Goal: Task Accomplishment & Management: Manage account settings

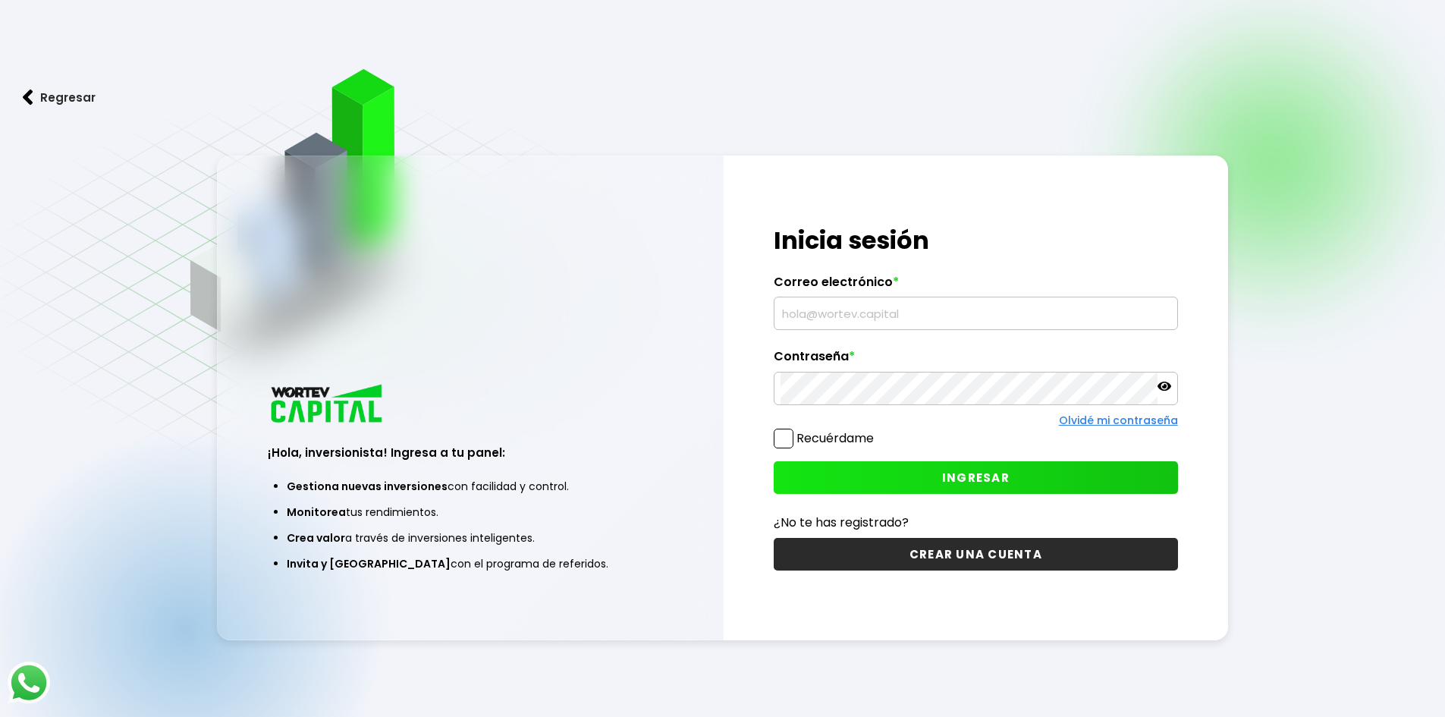
click at [802, 308] on input "text" at bounding box center [975, 313] width 391 height 32
type input "[EMAIL_ADDRESS][DOMAIN_NAME]"
click at [995, 472] on span "INGRESAR" at bounding box center [976, 478] width 68 height 16
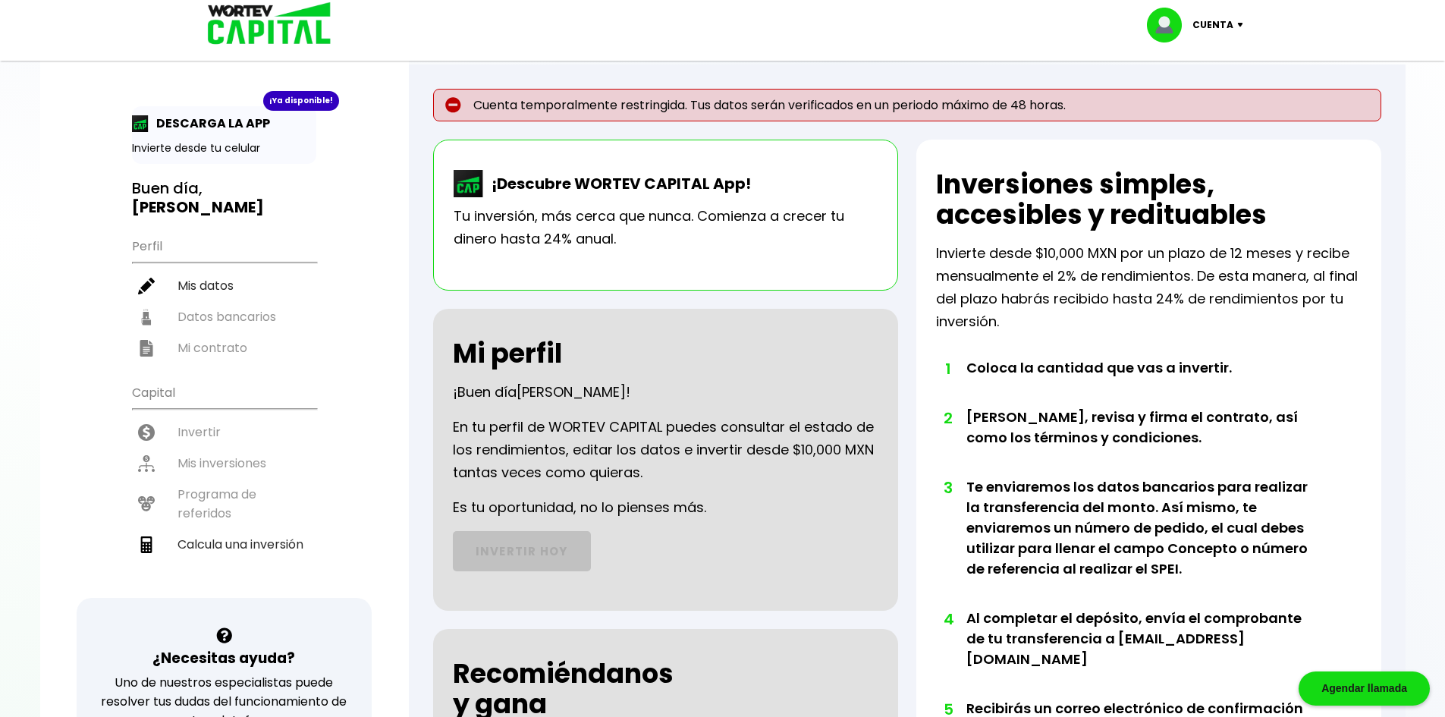
click at [1237, 26] on img at bounding box center [1243, 25] width 20 height 5
click at [1208, 71] on link "Editar perfil" at bounding box center [1196, 70] width 59 height 16
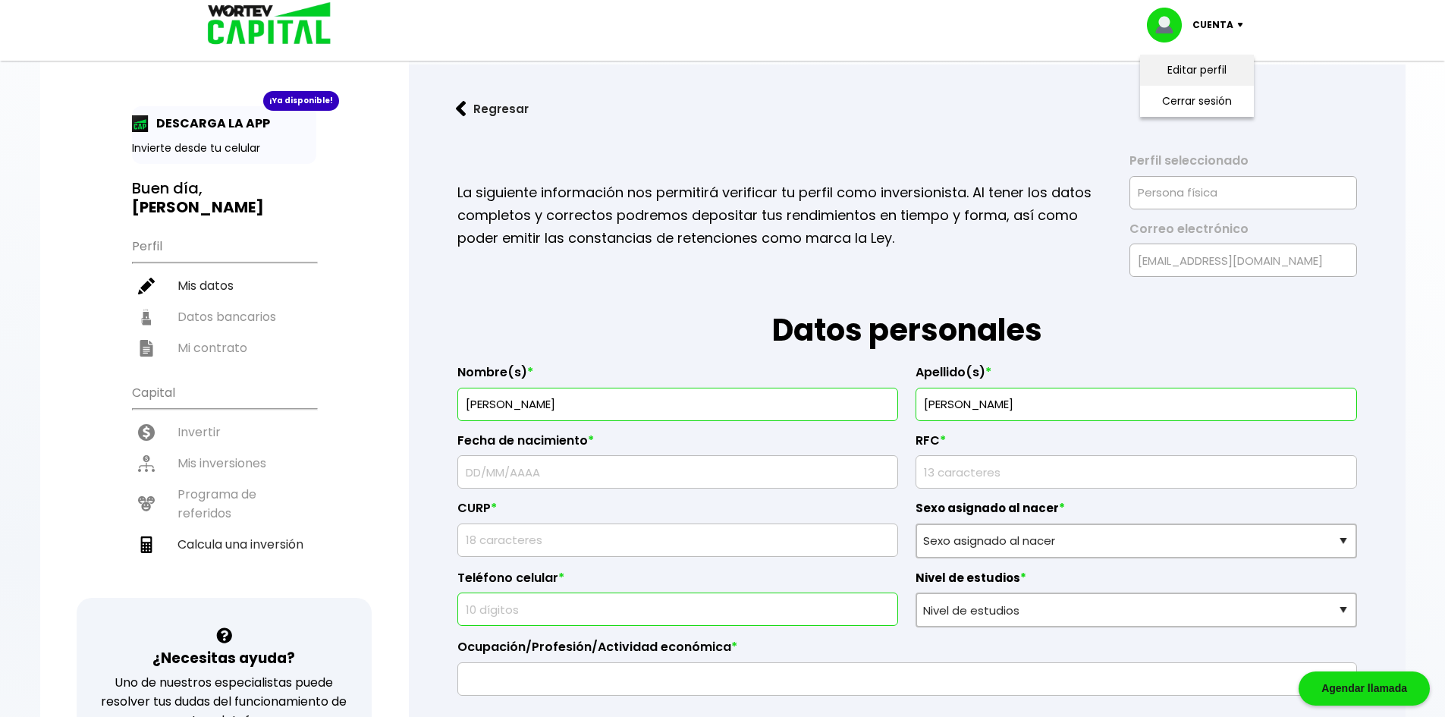
type input "SASM800120629"
type input "SASM800120MMNNNR02"
select select "Mujer"
type input "4432736089"
select select "Licenciatura"
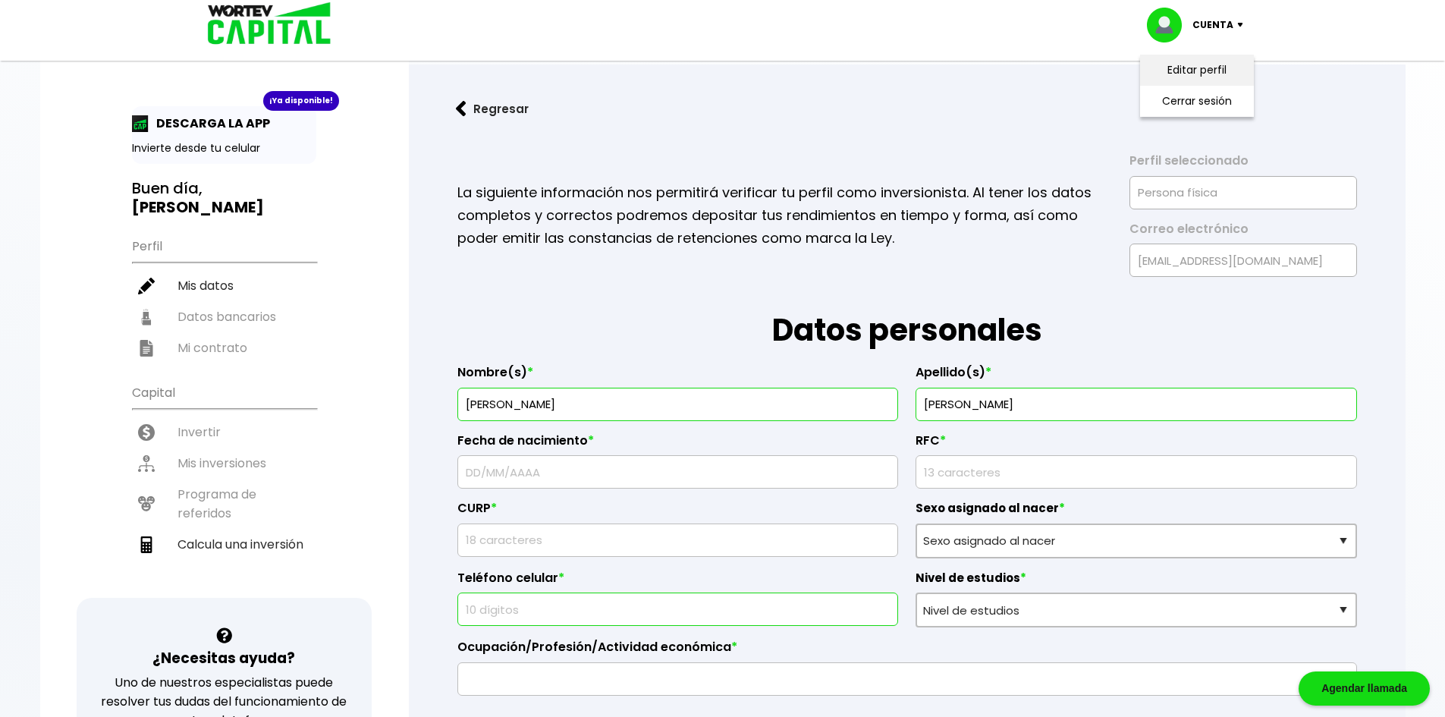
type input "Administrativa"
type input "58095"
select select "MI"
type input "Morelia"
type input "Av. America Mexicana"
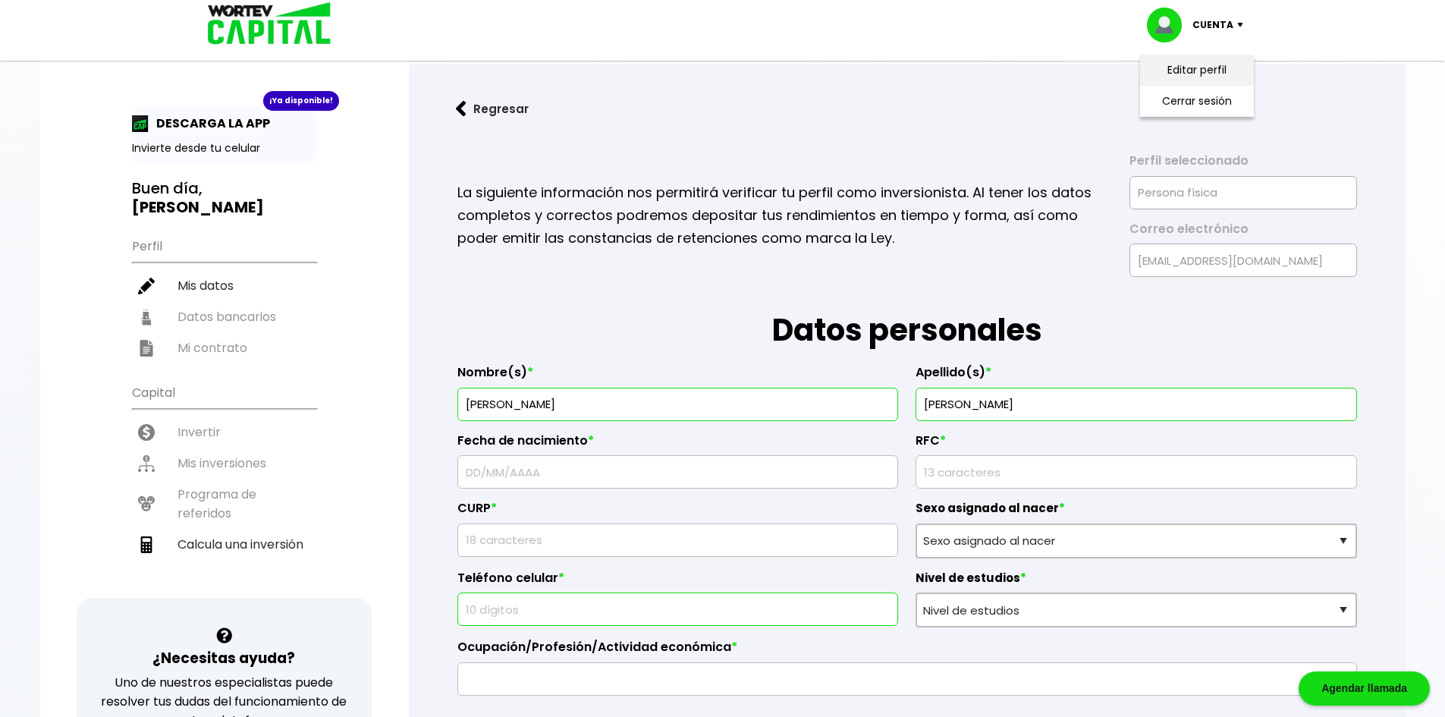
type input "560"
type input "[PERSON_NAME]"
select select "HSBC"
type input "021470065492551106"
type input "[PERSON_NAME]"
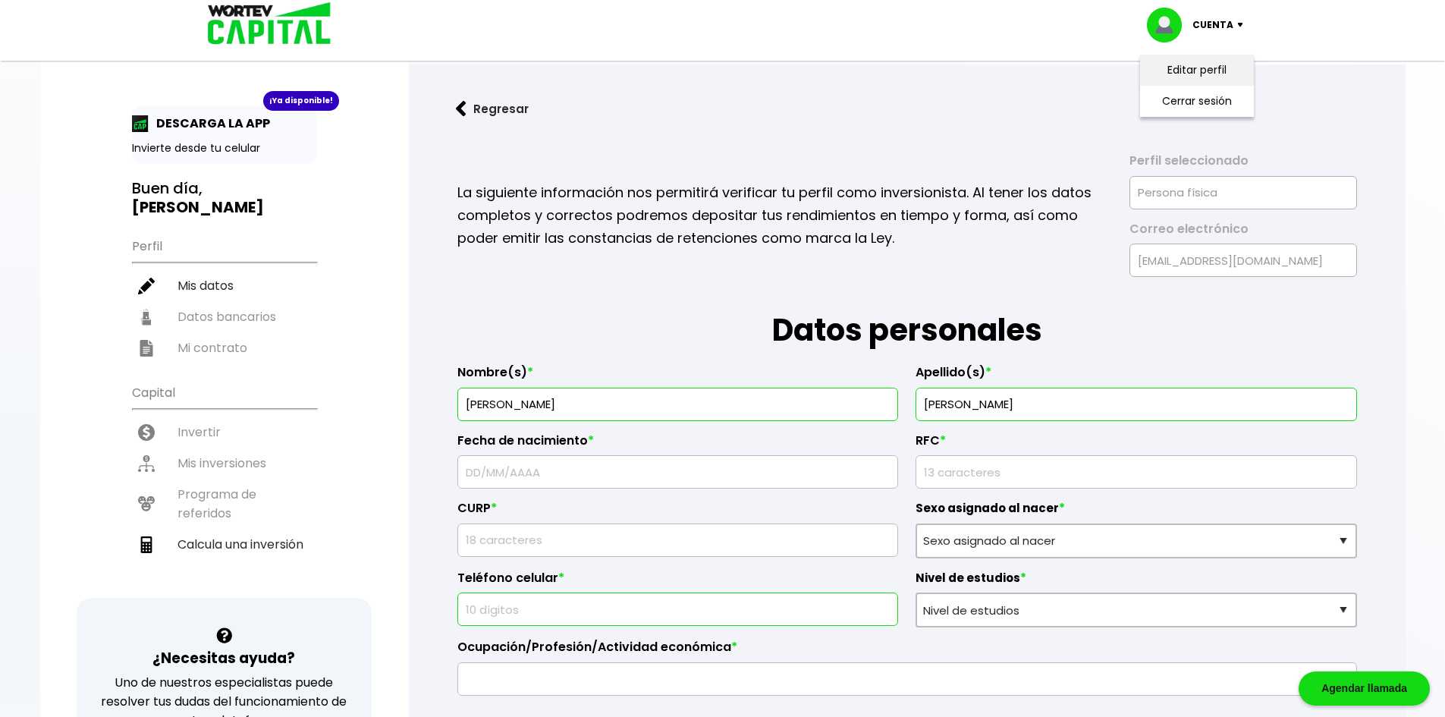
type input "[EMAIL_ADDRESS][DOMAIN_NAME]"
type input "3511115598"
type input "[DATE]"
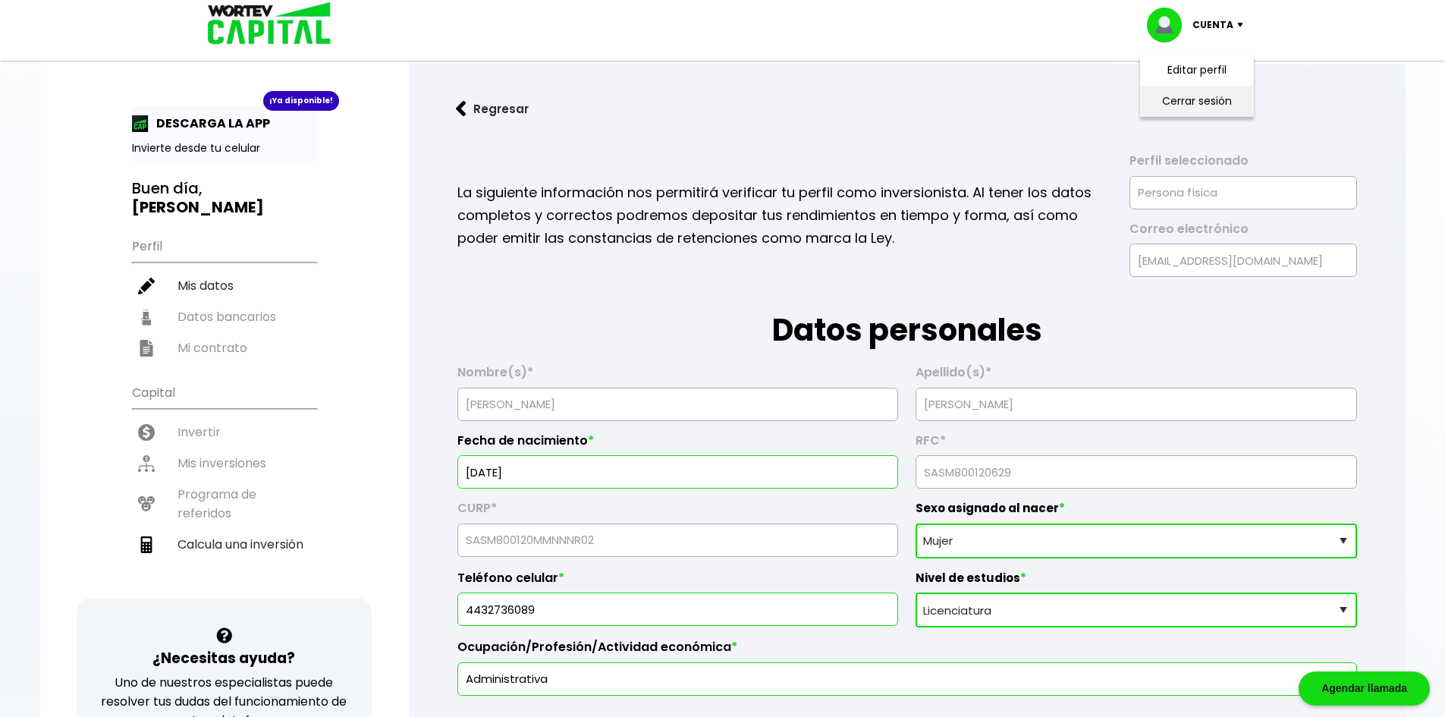
click at [1175, 102] on li "Cerrar sesión" at bounding box center [1196, 101] width 121 height 31
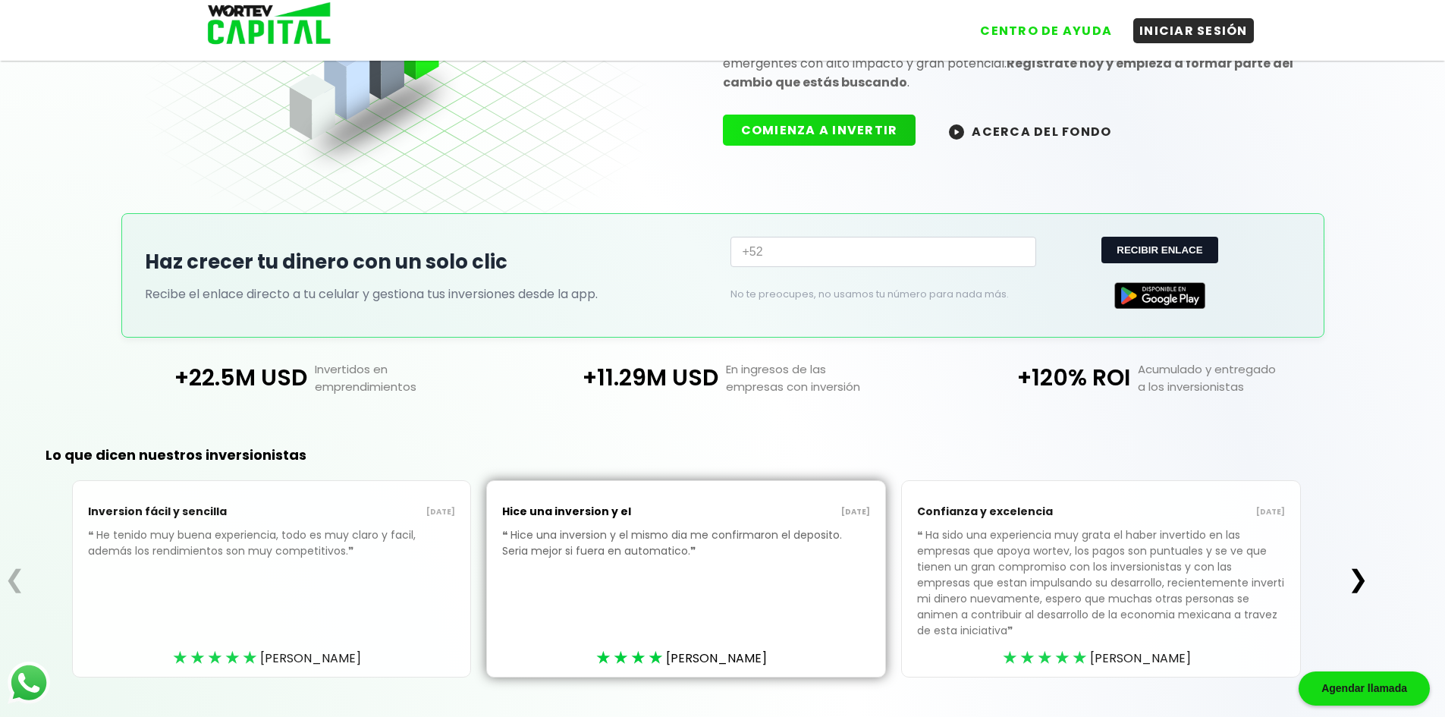
scroll to position [203, 0]
